Goal: Find specific page/section: Find specific page/section

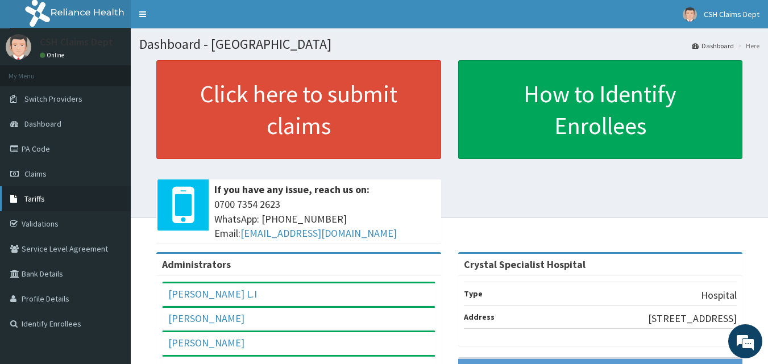
click at [63, 201] on link "Tariffs" at bounding box center [65, 199] width 131 height 25
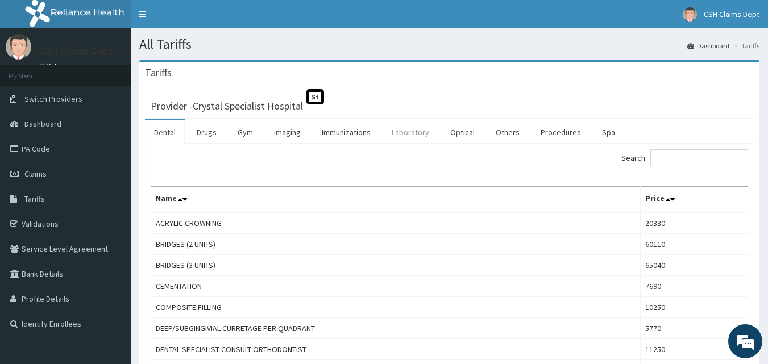
click at [425, 133] on link "Laboratory" at bounding box center [411, 133] width 56 height 24
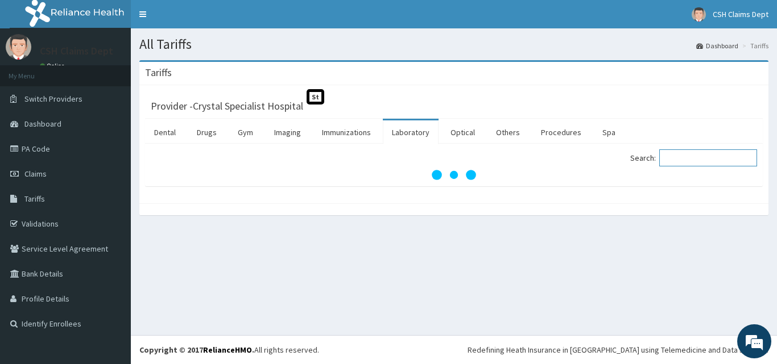
click at [705, 154] on input "Search:" at bounding box center [708, 158] width 98 height 17
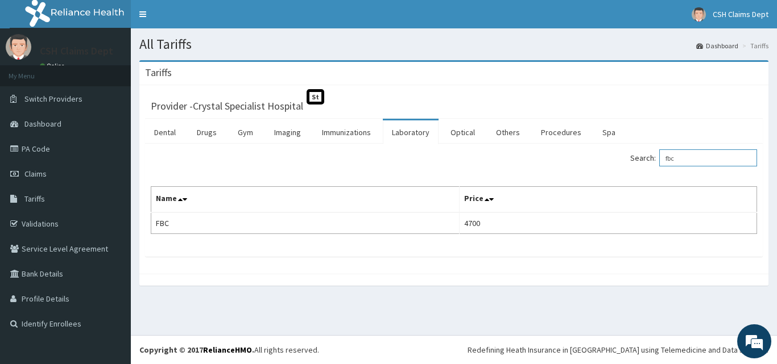
drag, startPoint x: 691, startPoint y: 155, endPoint x: 554, endPoint y: 164, distance: 137.9
click at [554, 164] on div "Search: fbc" at bounding box center [609, 160] width 295 height 20
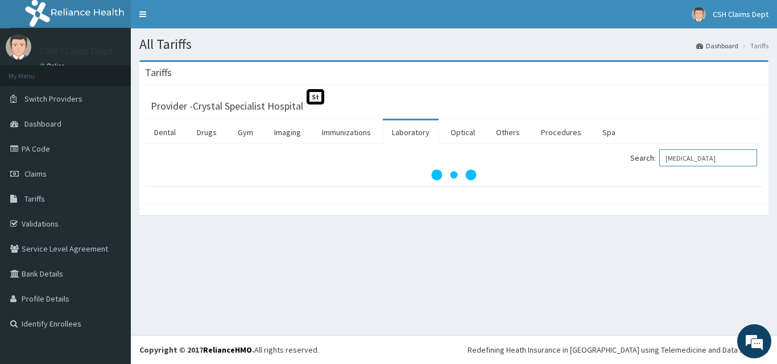
type input "malaria"
